Goal: Communication & Community: Connect with others

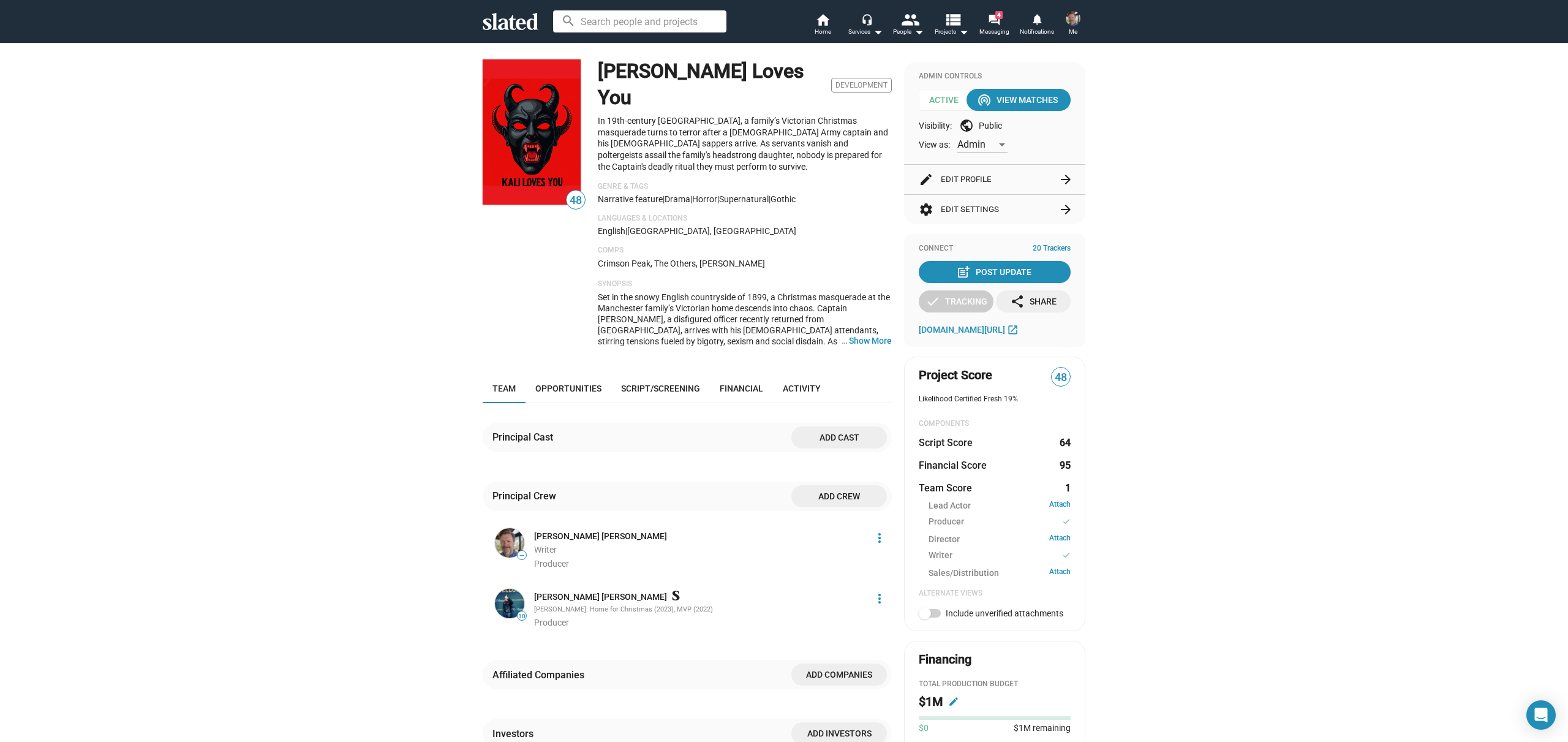
scroll to position [35, 0]
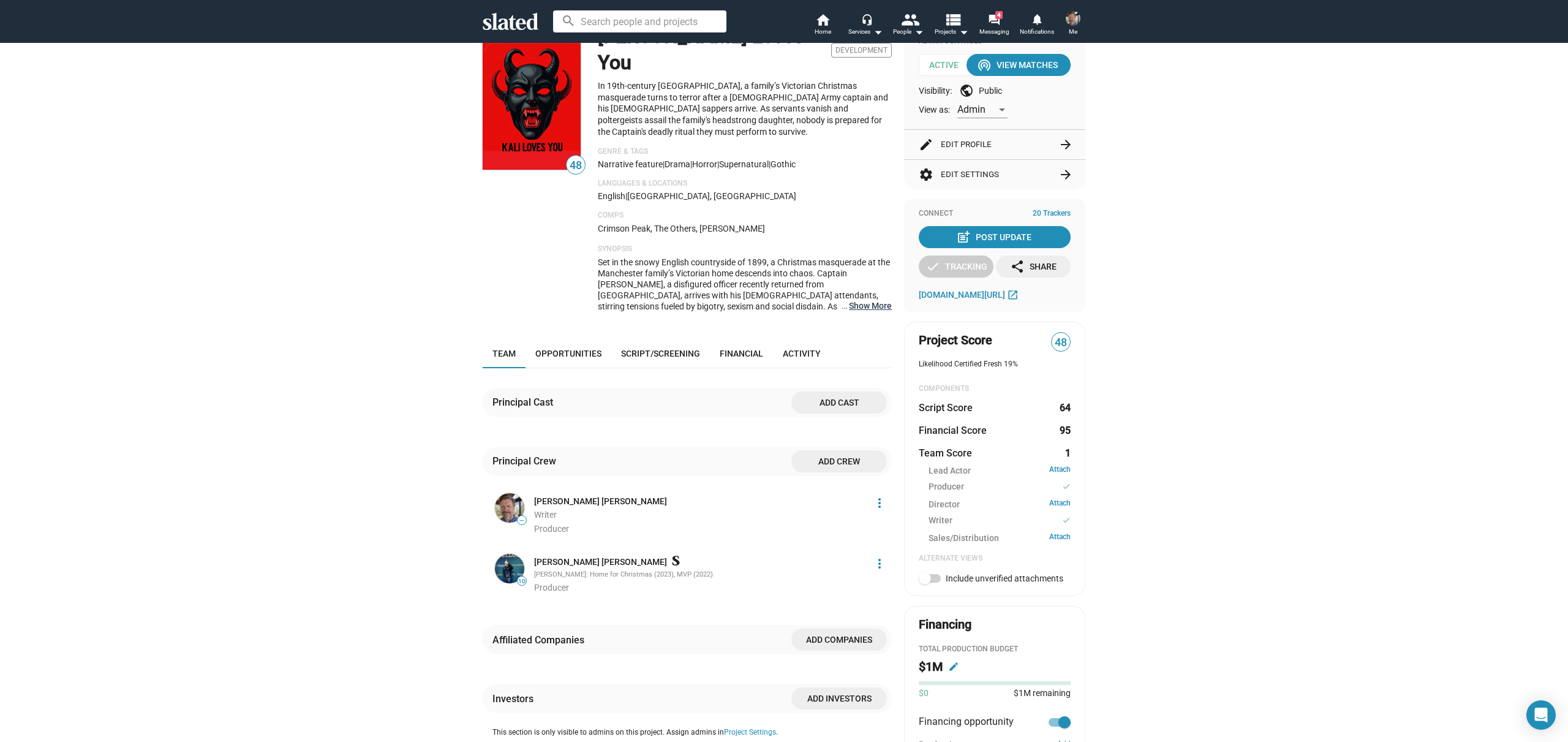
click at [866, 300] on button "… Show More" at bounding box center [870, 305] width 43 height 11
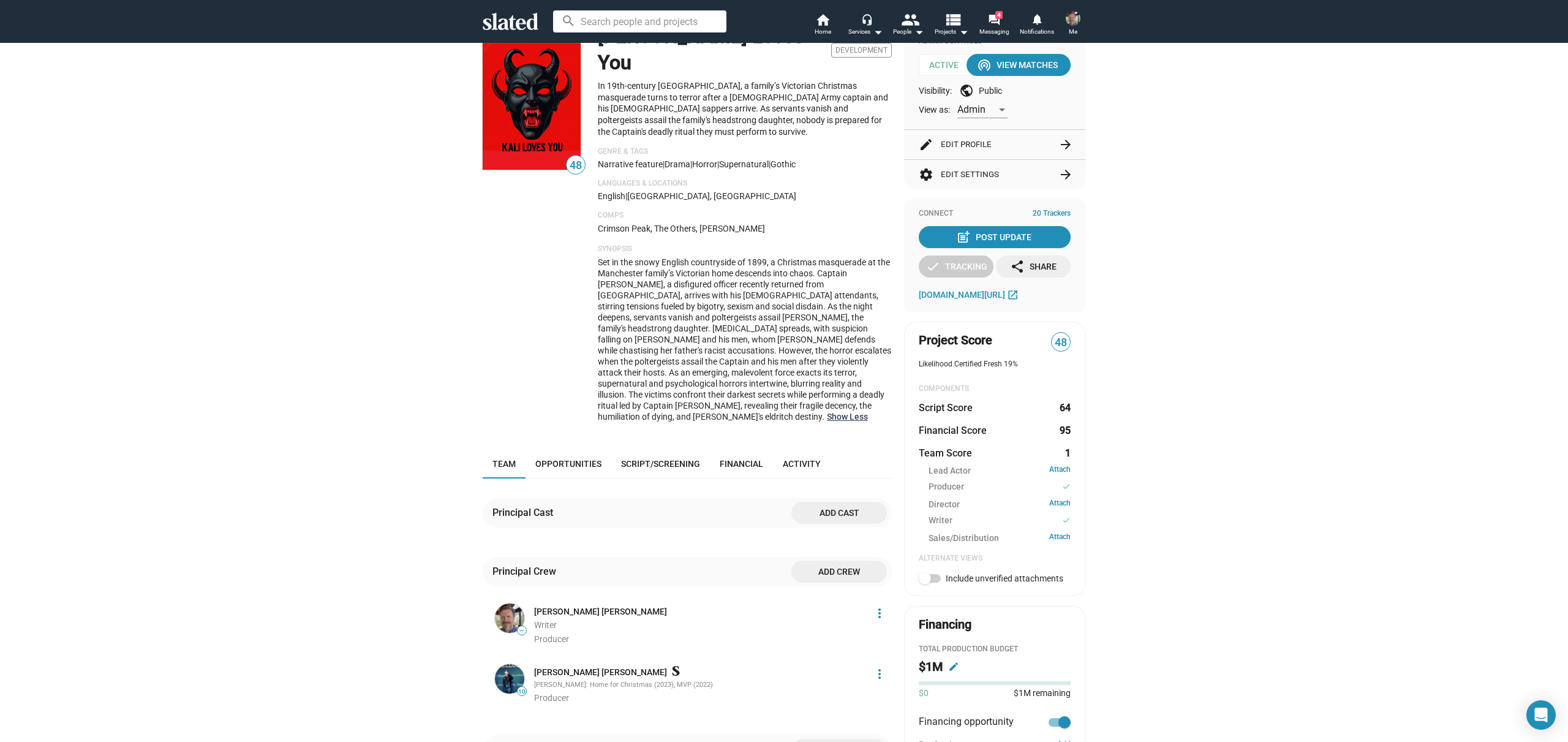
scroll to position [0, 0]
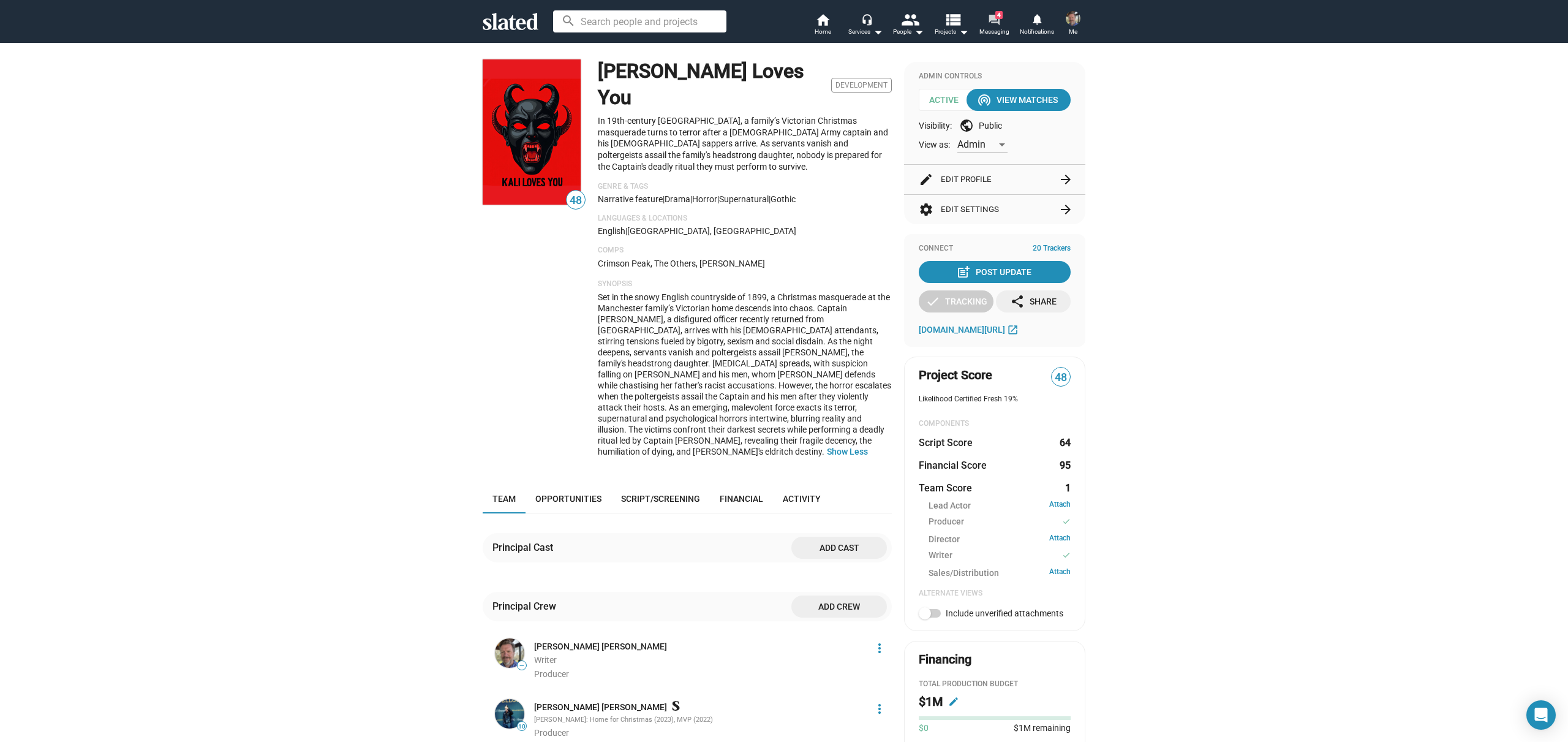
click at [985, 26] on span "Messaging" at bounding box center [994, 32] width 30 height 15
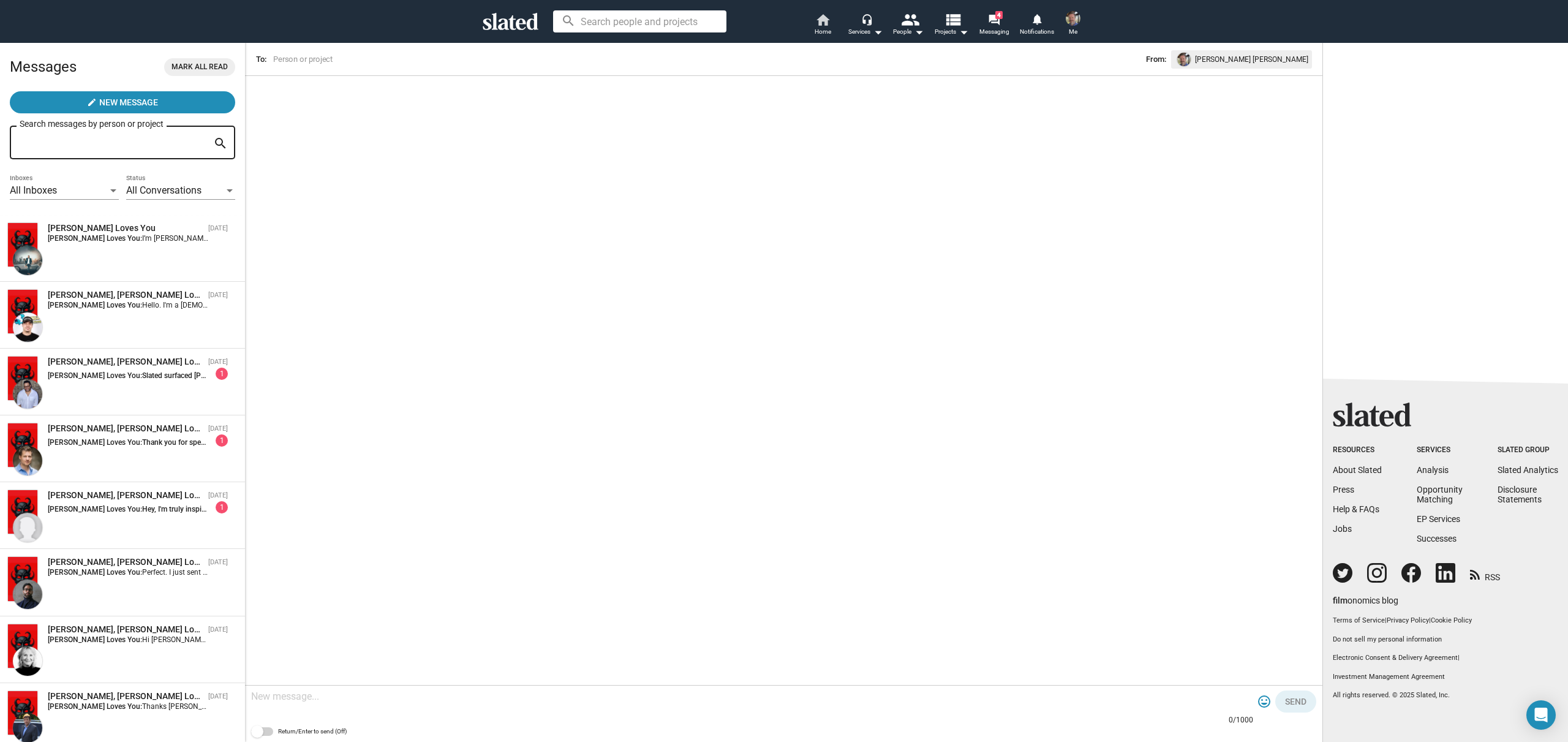
click at [807, 18] on link "home Home" at bounding box center [823, 25] width 43 height 27
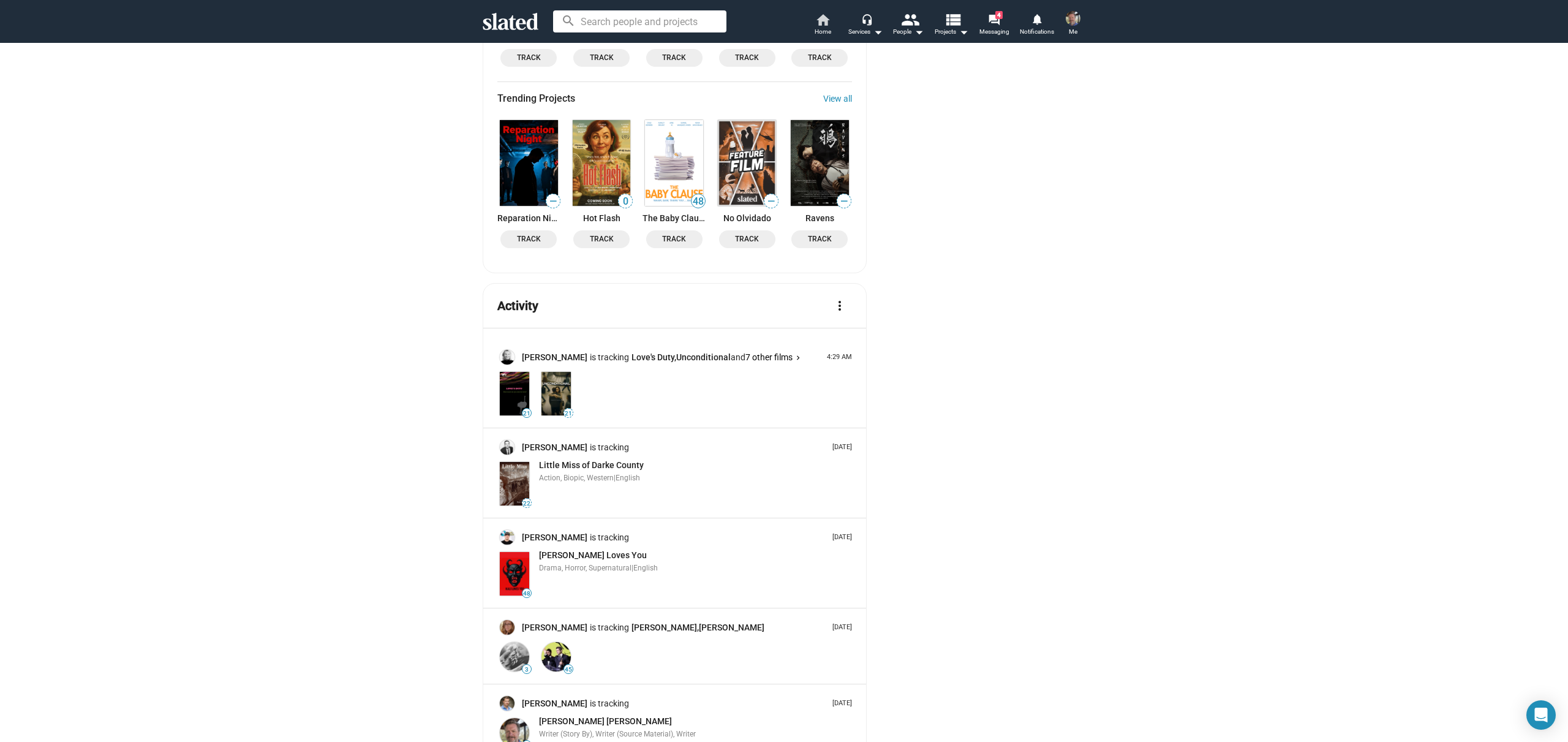
scroll to position [2041, 0]
